Goal: Find specific page/section

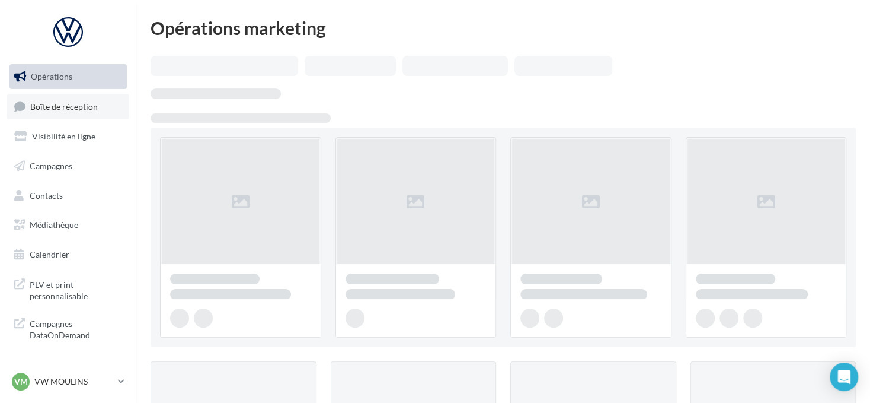
click at [36, 105] on span "Boîte de réception" at bounding box center [64, 106] width 68 height 10
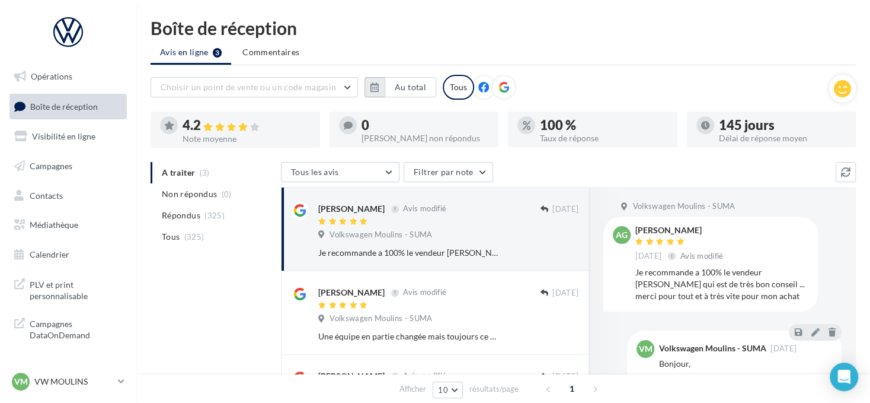
click at [381, 90] on button "button" at bounding box center [375, 87] width 20 height 20
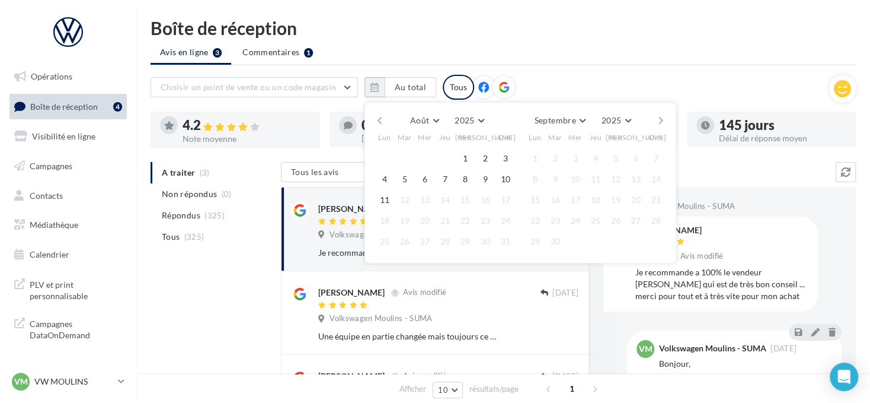
click at [372, 117] on div "Août Janvier Février Mars Avril Mai Juin Juillet Août Septembre Octobre Novembr…" at bounding box center [521, 182] width 312 height 161
click at [382, 117] on button "button" at bounding box center [380, 120] width 10 height 17
drag, startPoint x: 404, startPoint y: 156, endPoint x: 428, endPoint y: 165, distance: 25.5
click at [407, 157] on button "1" at bounding box center [405, 158] width 18 height 18
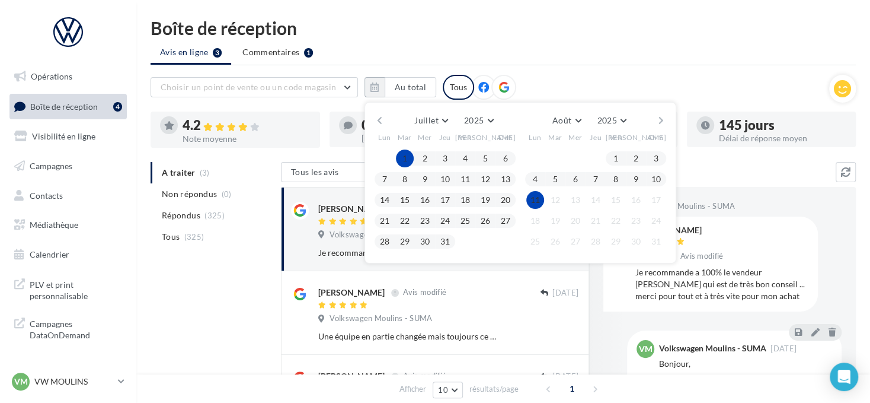
click at [537, 203] on button "11" at bounding box center [536, 200] width 18 height 18
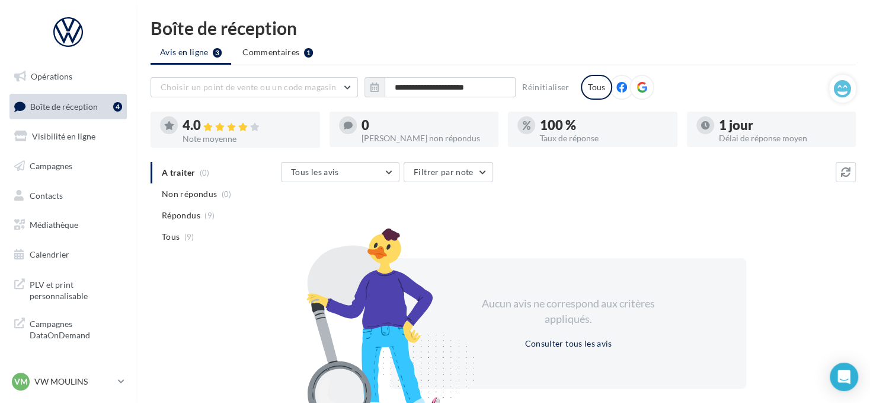
click at [637, 85] on icon at bounding box center [642, 87] width 11 height 11
click at [77, 385] on p "VW MOULINS" at bounding box center [73, 381] width 79 height 12
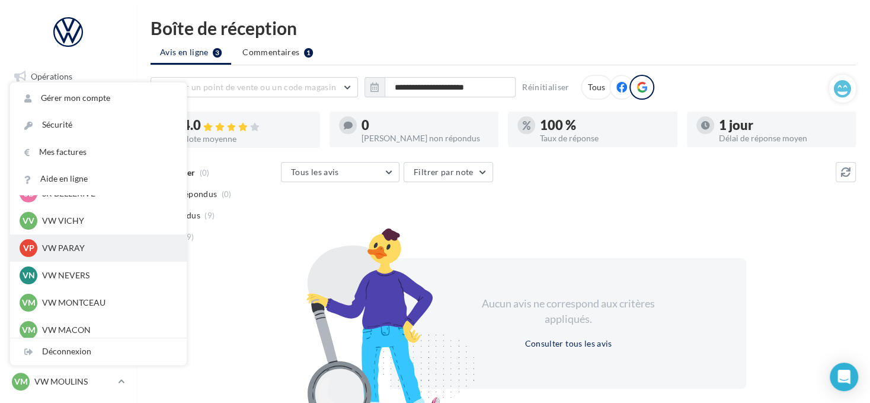
scroll to position [356, 0]
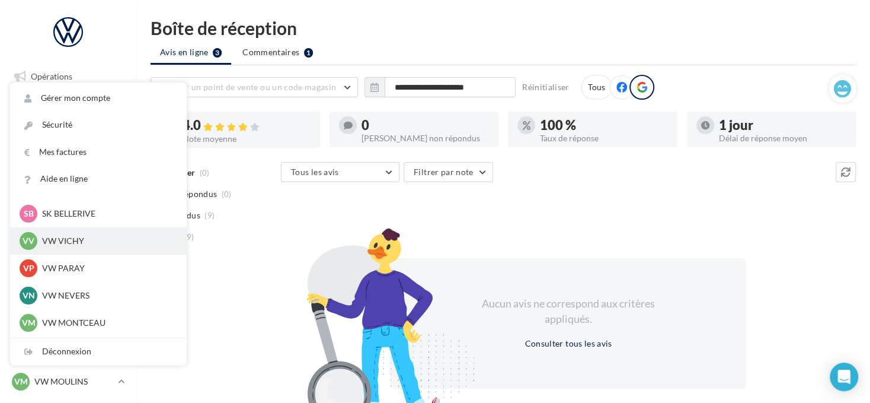
click at [91, 236] on p "VW VICHY" at bounding box center [107, 241] width 130 height 12
